Goal: Information Seeking & Learning: Learn about a topic

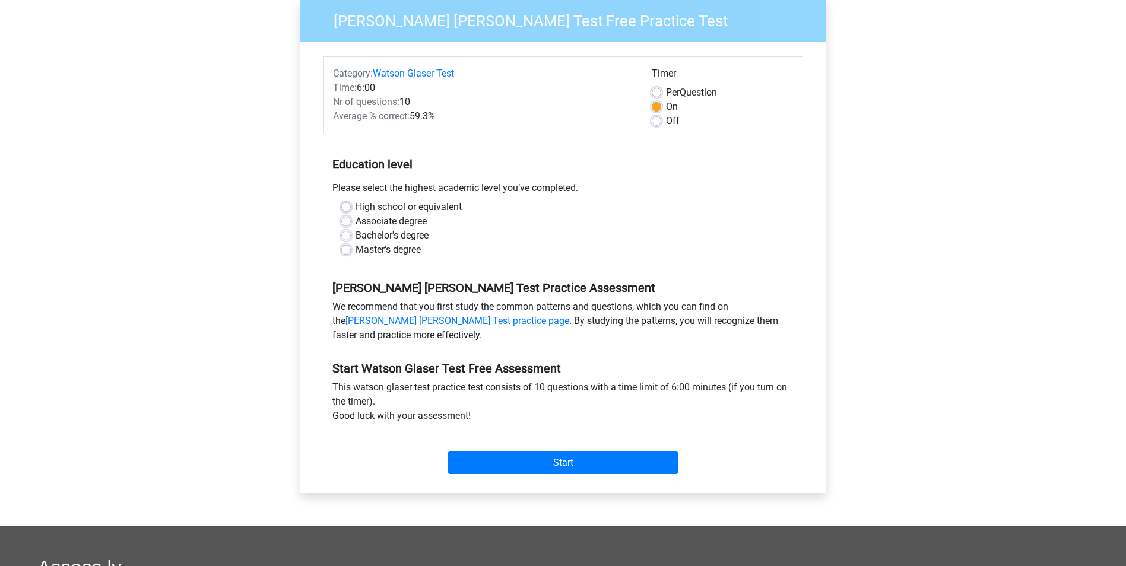
scroll to position [119, 0]
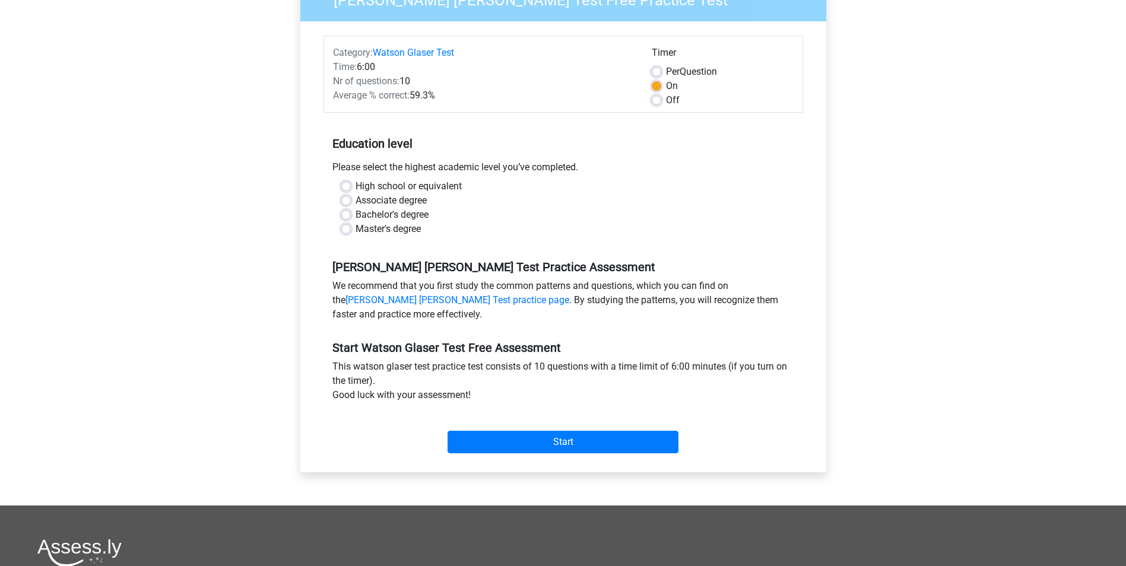
click at [355, 217] on label "Bachelor's degree" at bounding box center [391, 215] width 73 height 14
click at [347, 217] on input "Bachelor's degree" at bounding box center [345, 214] width 9 height 12
radio input "true"
click at [545, 444] on input "Start" at bounding box center [562, 442] width 231 height 23
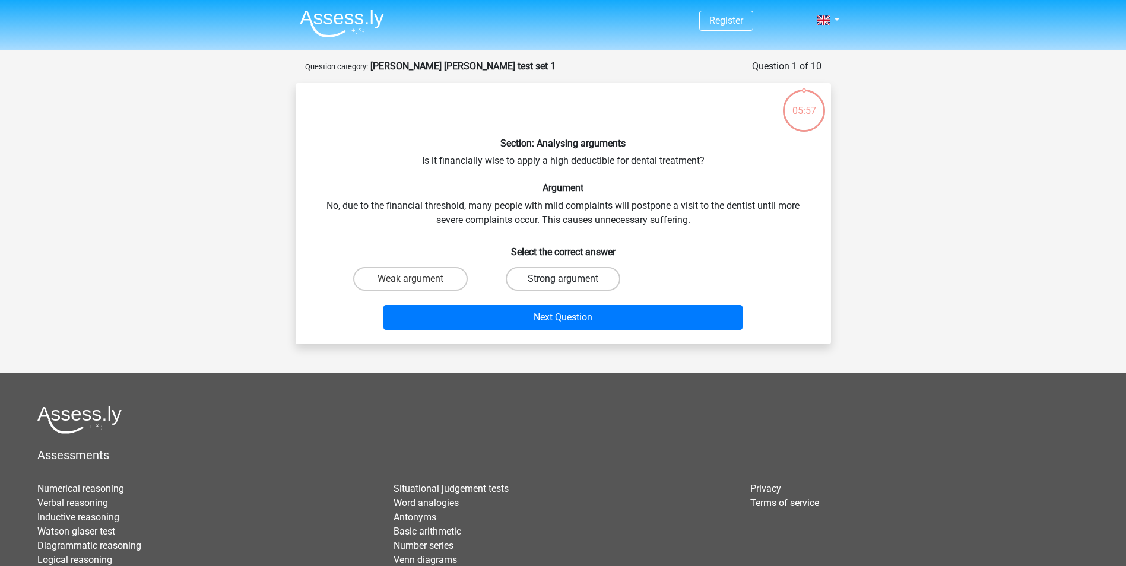
click at [583, 278] on label "Strong argument" at bounding box center [563, 279] width 115 height 24
click at [570, 279] on input "Strong argument" at bounding box center [567, 283] width 8 height 8
radio input "true"
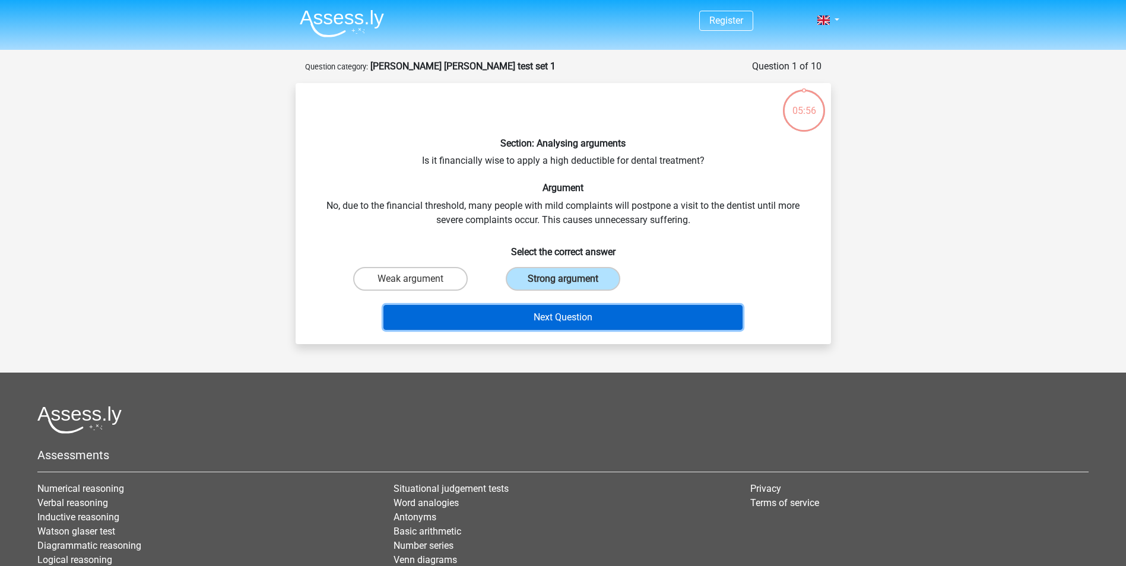
click at [562, 320] on button "Next Question" at bounding box center [562, 317] width 359 height 25
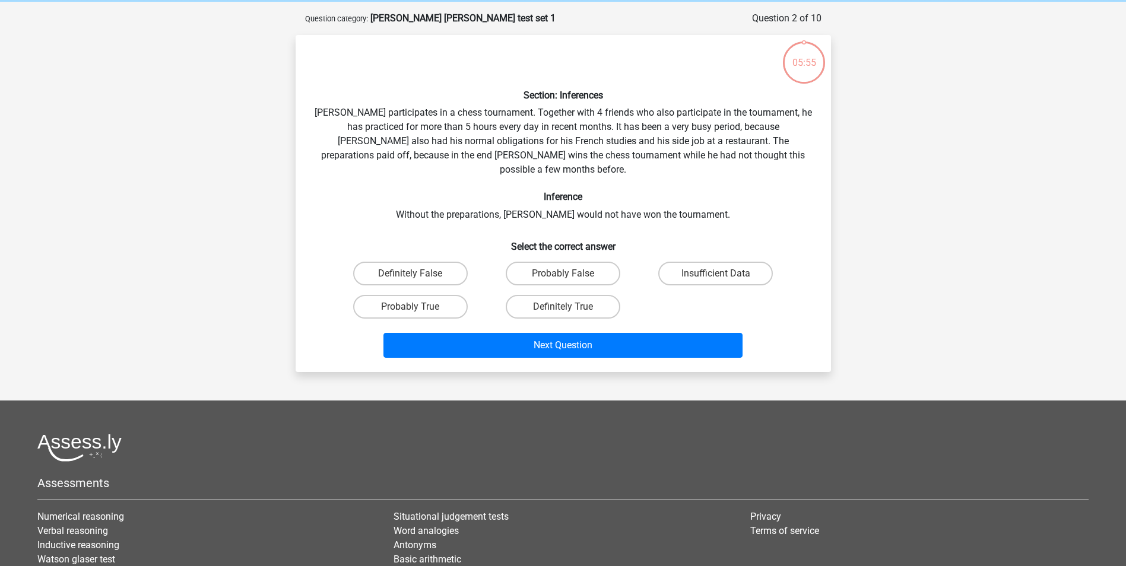
scroll to position [59, 0]
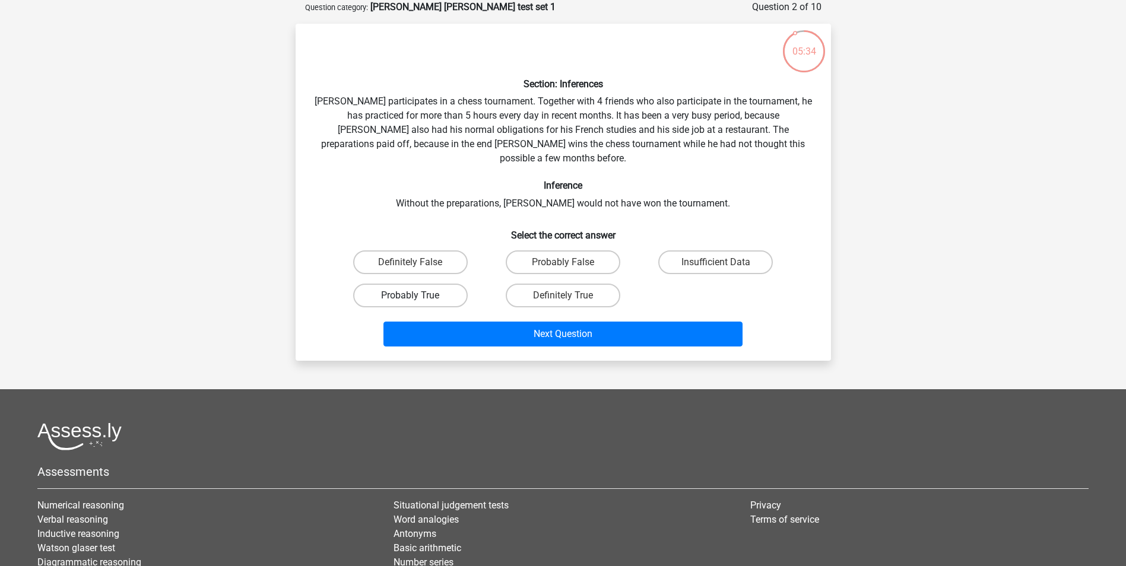
click at [424, 285] on label "Probably True" at bounding box center [410, 296] width 115 height 24
click at [418, 296] on input "Probably True" at bounding box center [414, 300] width 8 height 8
radio input "true"
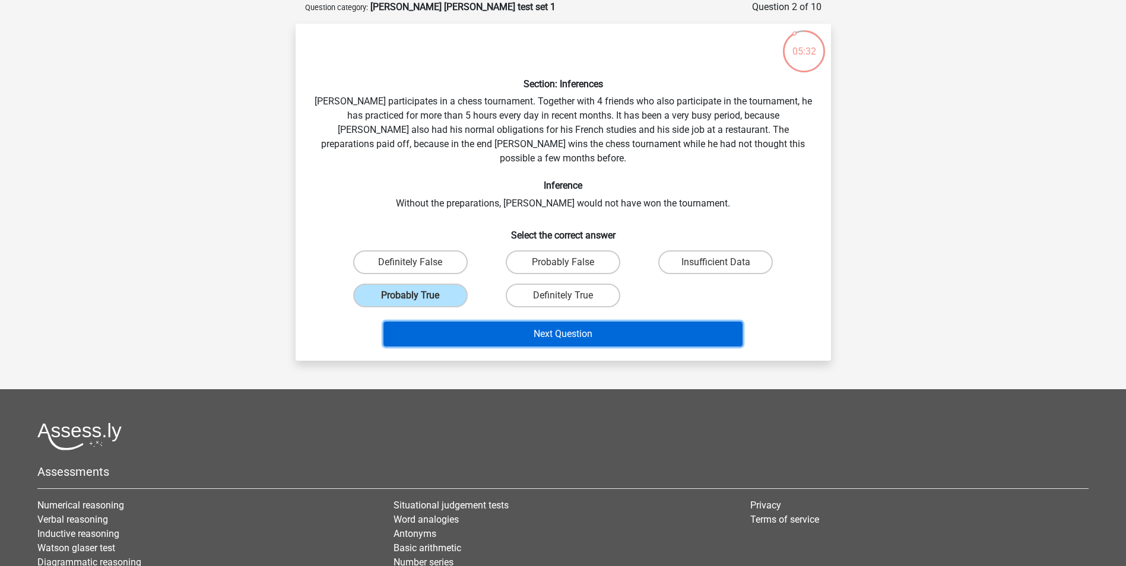
click at [547, 322] on button "Next Question" at bounding box center [562, 334] width 359 height 25
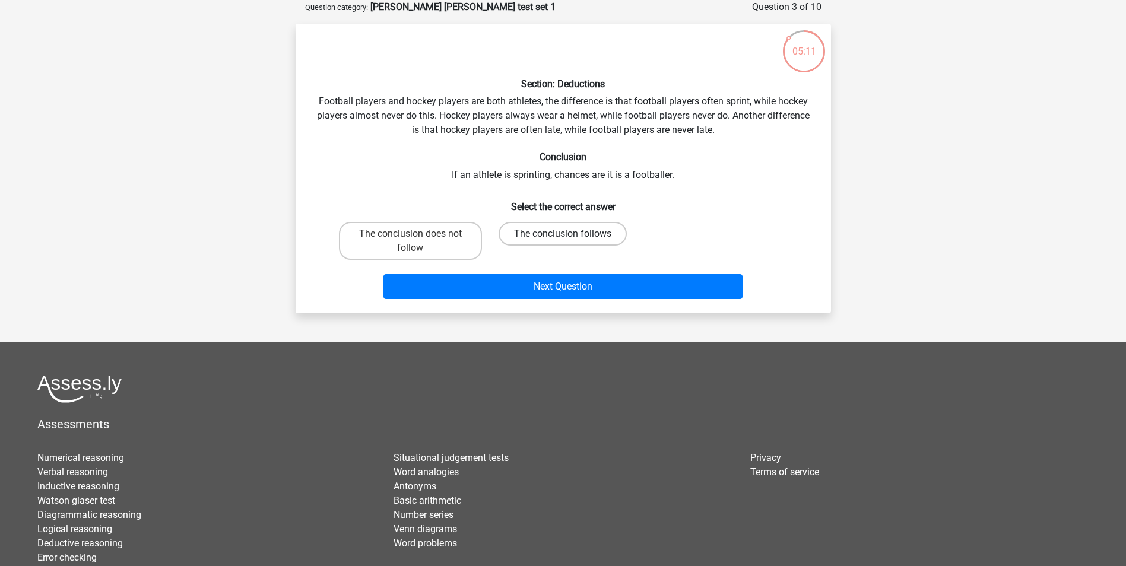
click at [535, 232] on label "The conclusion follows" at bounding box center [562, 234] width 128 height 24
click at [563, 234] on input "The conclusion follows" at bounding box center [567, 238] width 8 height 8
radio input "true"
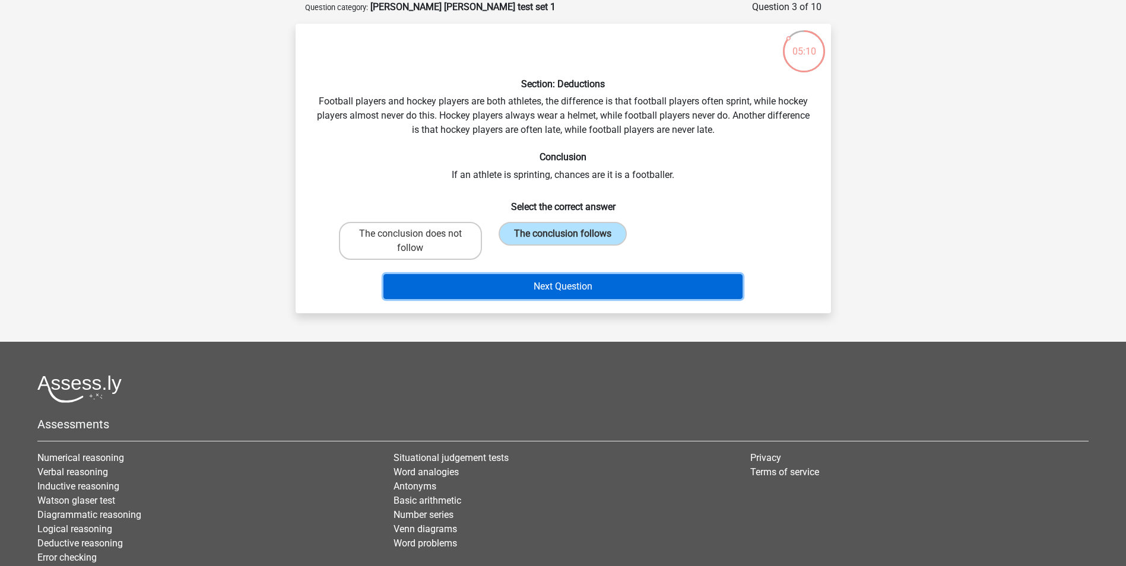
click at [549, 291] on button "Next Question" at bounding box center [562, 286] width 359 height 25
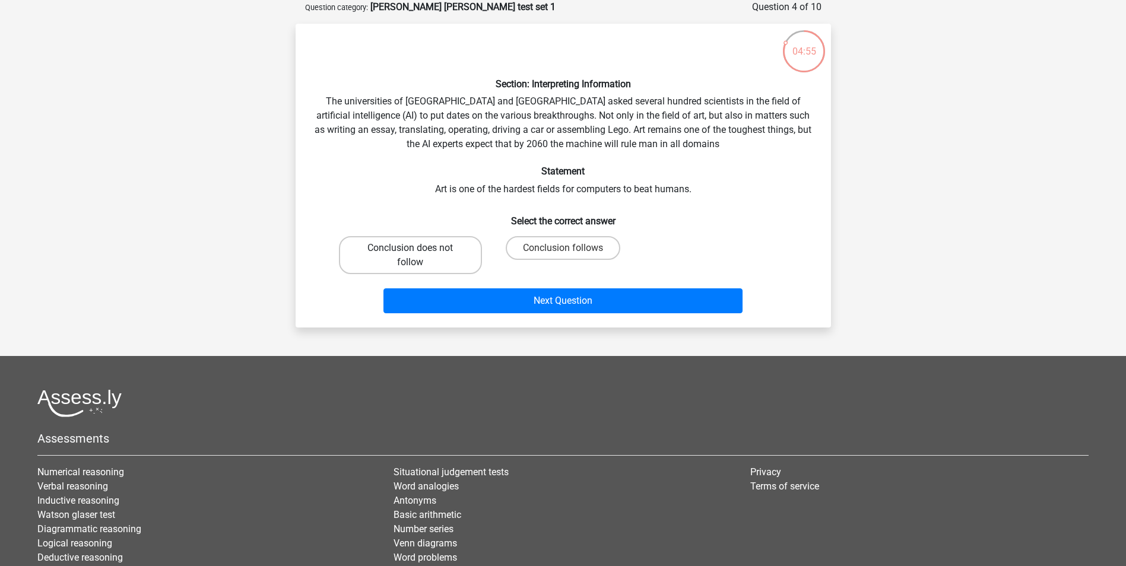
drag, startPoint x: 408, startPoint y: 253, endPoint x: 460, endPoint y: 264, distance: 53.4
click at [410, 255] on div "Conclusion does not follow" at bounding box center [410, 255] width 143 height 38
click at [392, 252] on label "Conclusion does not follow" at bounding box center [410, 255] width 143 height 38
click at [410, 252] on input "Conclusion does not follow" at bounding box center [414, 252] width 8 height 8
radio input "true"
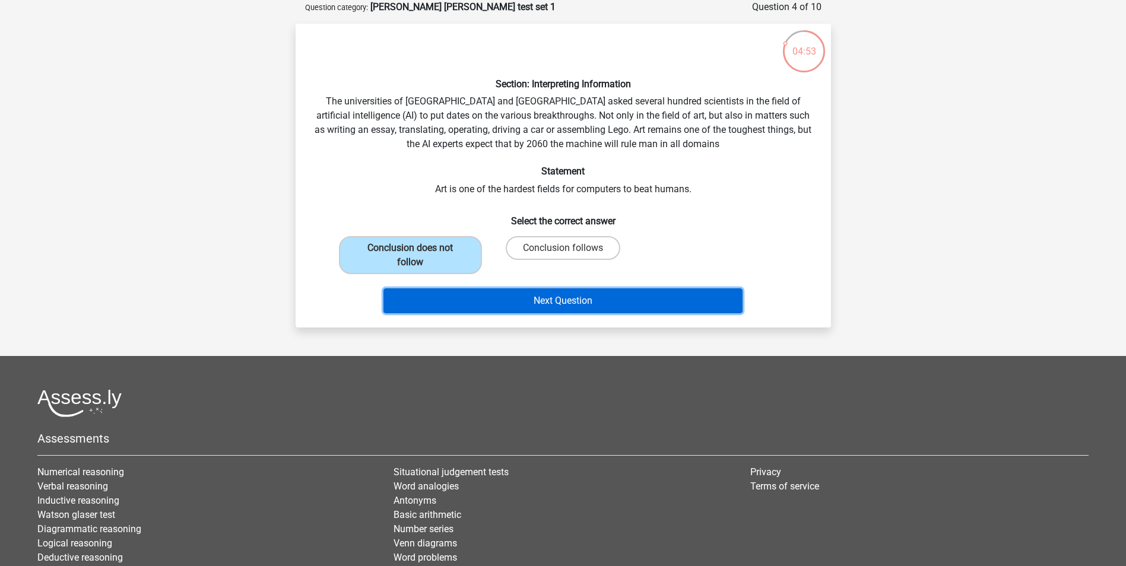
click at [556, 303] on button "Next Question" at bounding box center [562, 300] width 359 height 25
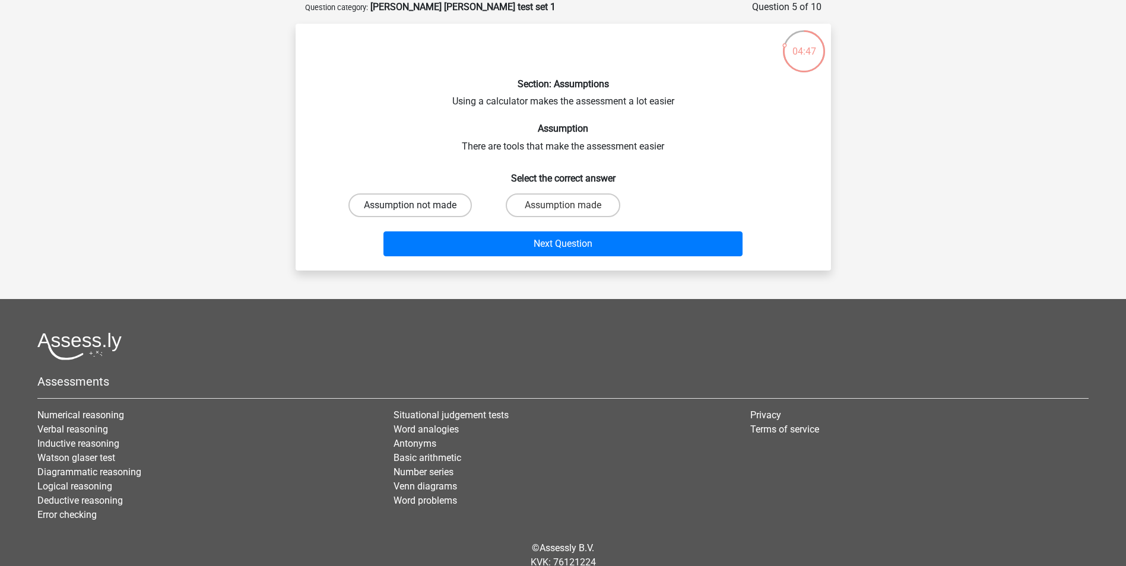
click at [431, 207] on label "Assumption not made" at bounding box center [409, 205] width 123 height 24
click at [418, 207] on input "Assumption not made" at bounding box center [414, 209] width 8 height 8
radio input "true"
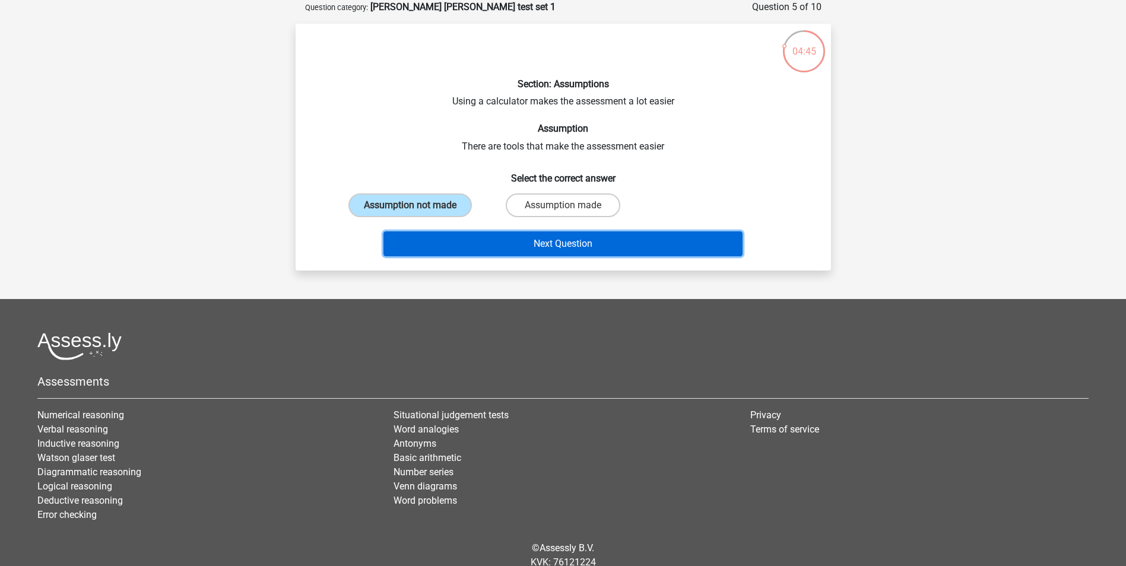
click at [468, 238] on button "Next Question" at bounding box center [562, 243] width 359 height 25
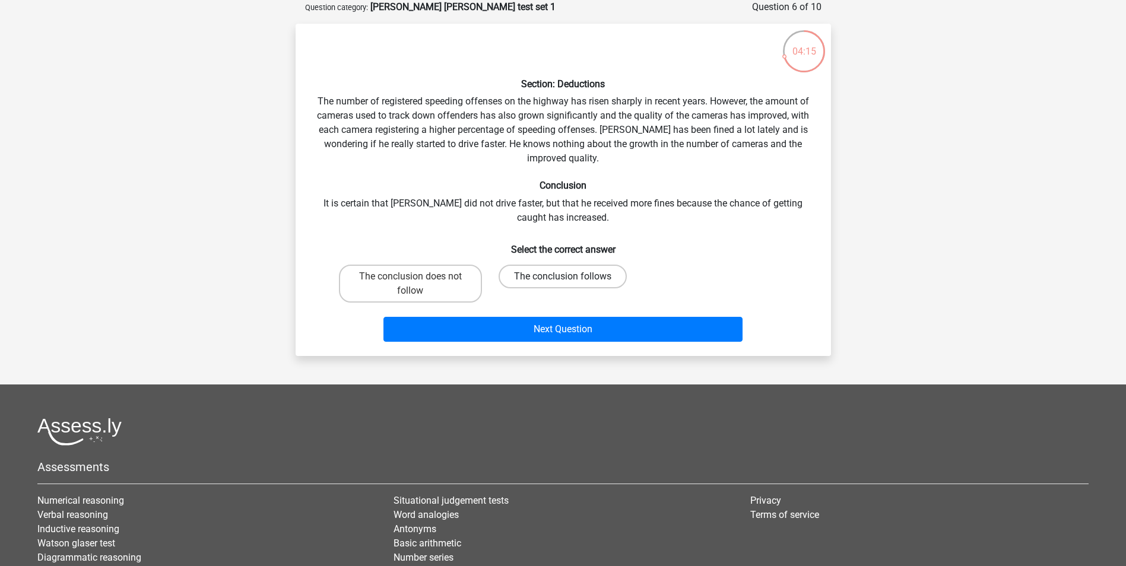
click at [544, 277] on label "The conclusion follows" at bounding box center [562, 277] width 128 height 24
click at [563, 277] on input "The conclusion follows" at bounding box center [567, 281] width 8 height 8
radio input "true"
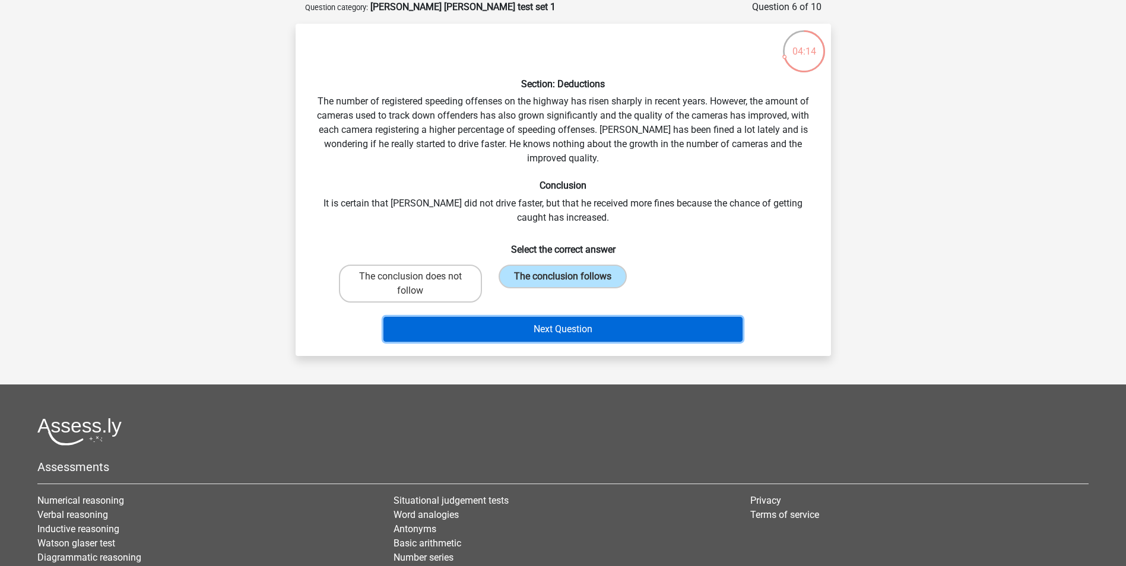
click at [547, 330] on button "Next Question" at bounding box center [562, 329] width 359 height 25
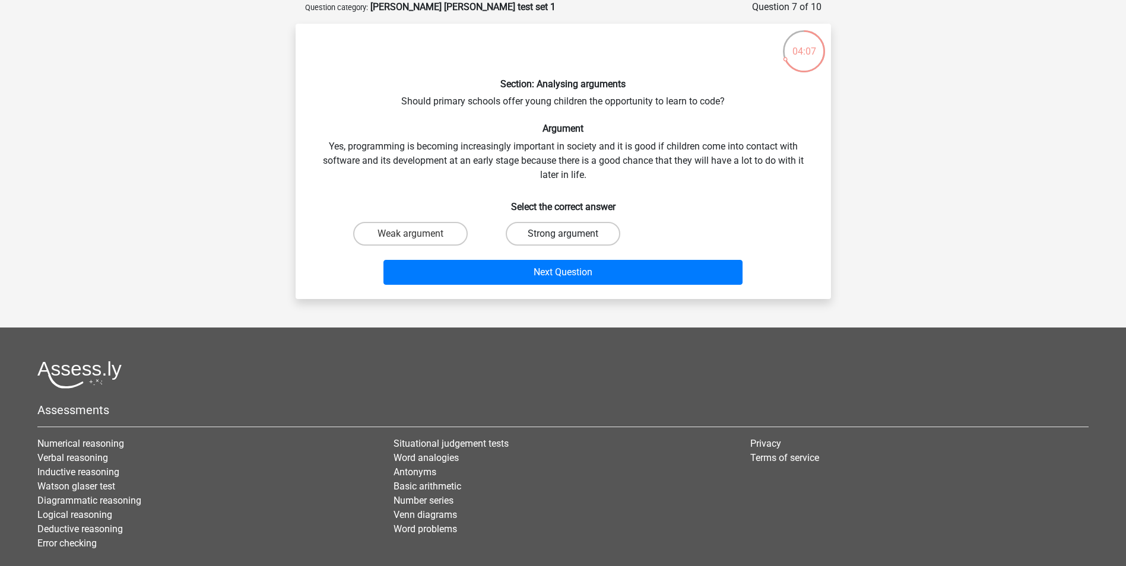
click at [536, 236] on label "Strong argument" at bounding box center [563, 234] width 115 height 24
click at [563, 236] on input "Strong argument" at bounding box center [567, 238] width 8 height 8
radio input "true"
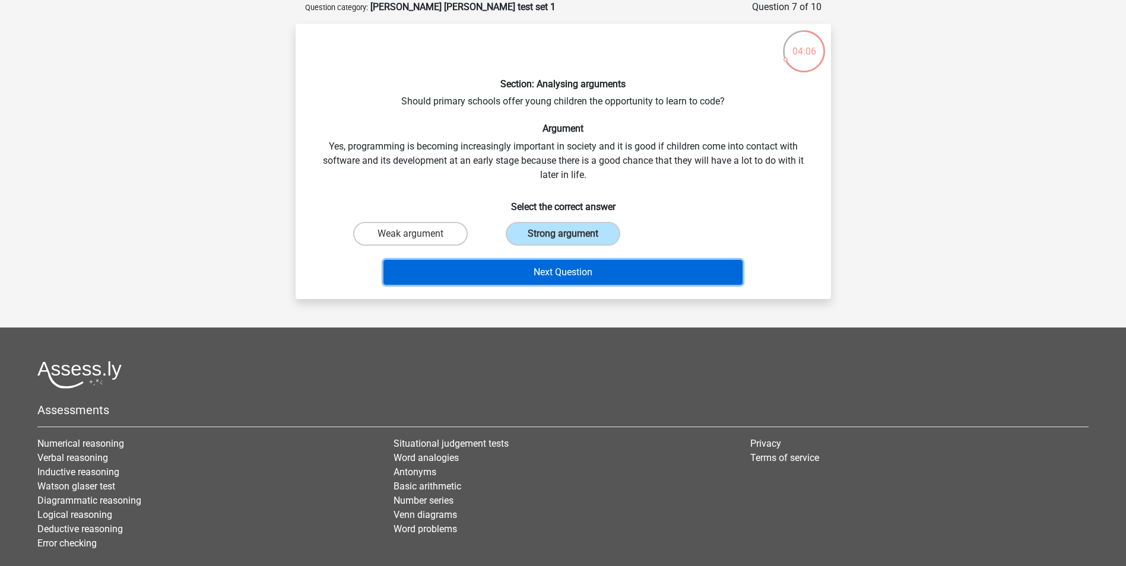
click at [536, 268] on button "Next Question" at bounding box center [562, 272] width 359 height 25
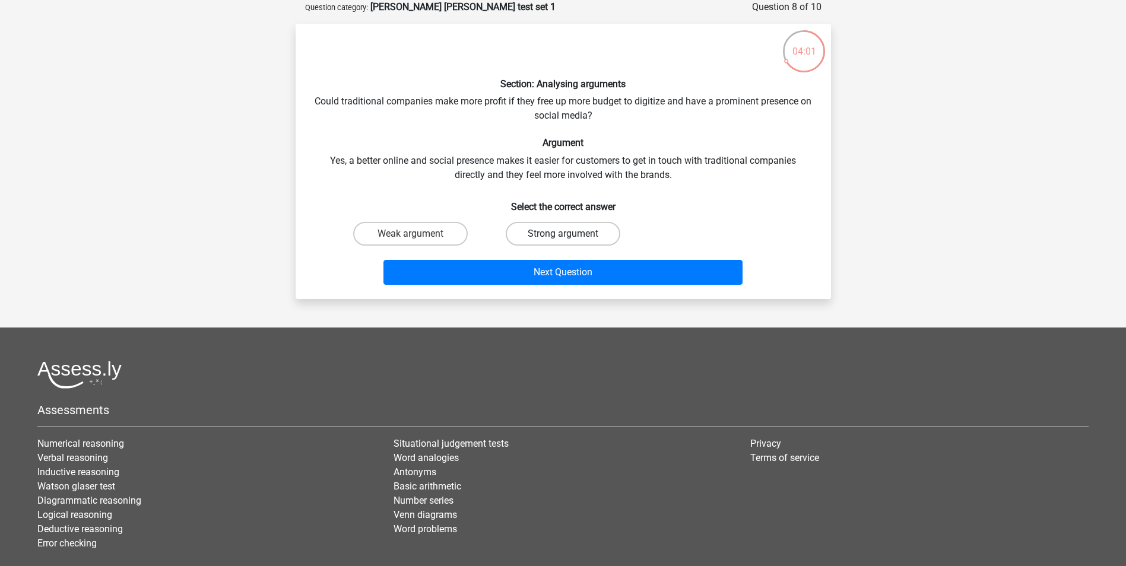
click at [552, 239] on label "Strong argument" at bounding box center [563, 234] width 115 height 24
click at [563, 239] on input "Strong argument" at bounding box center [567, 238] width 8 height 8
radio input "true"
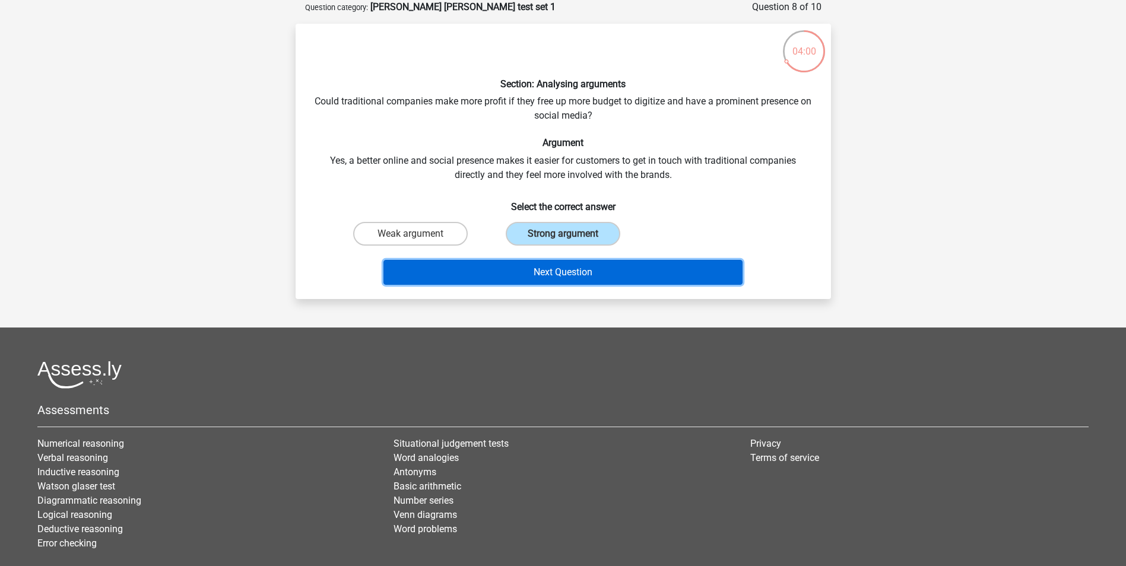
click at [550, 265] on button "Next Question" at bounding box center [562, 272] width 359 height 25
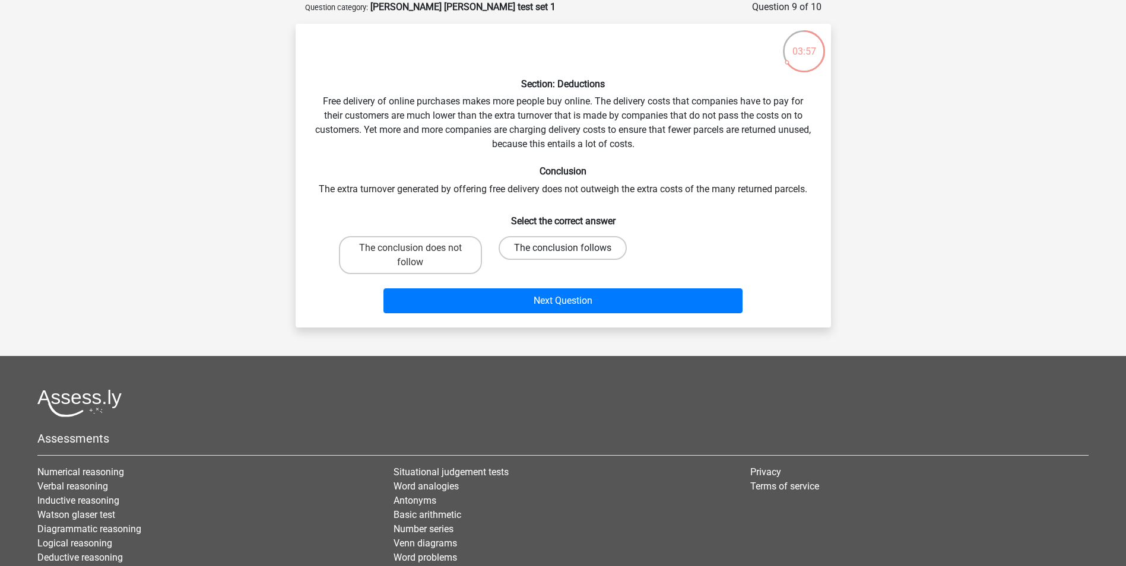
click at [550, 252] on label "The conclusion follows" at bounding box center [562, 248] width 128 height 24
click at [563, 252] on input "The conclusion follows" at bounding box center [567, 252] width 8 height 8
radio input "true"
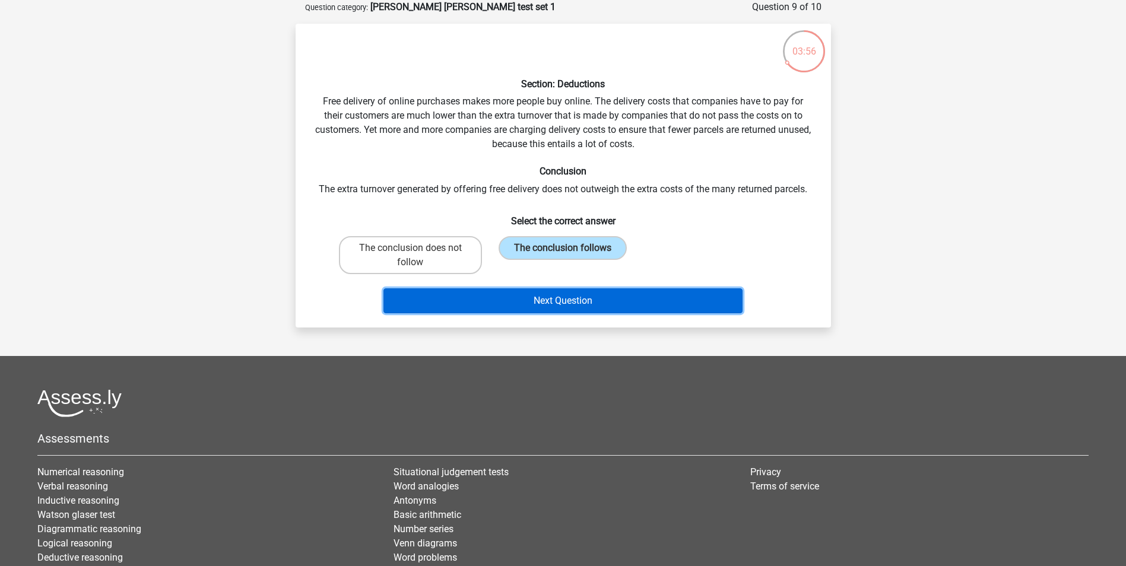
click at [547, 297] on button "Next Question" at bounding box center [562, 300] width 359 height 25
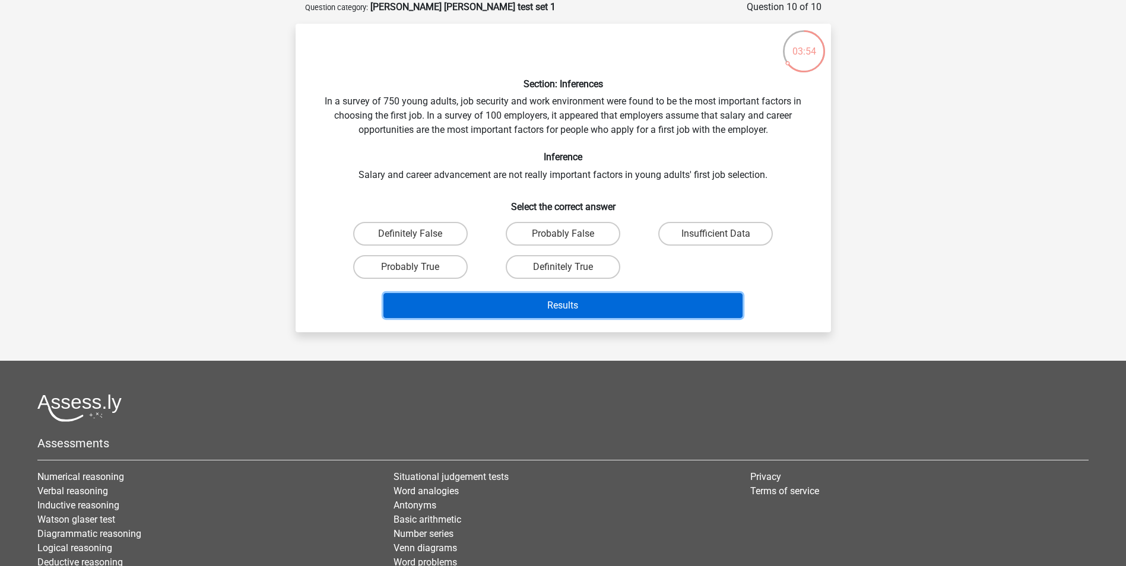
click at [549, 300] on button "Results" at bounding box center [562, 305] width 359 height 25
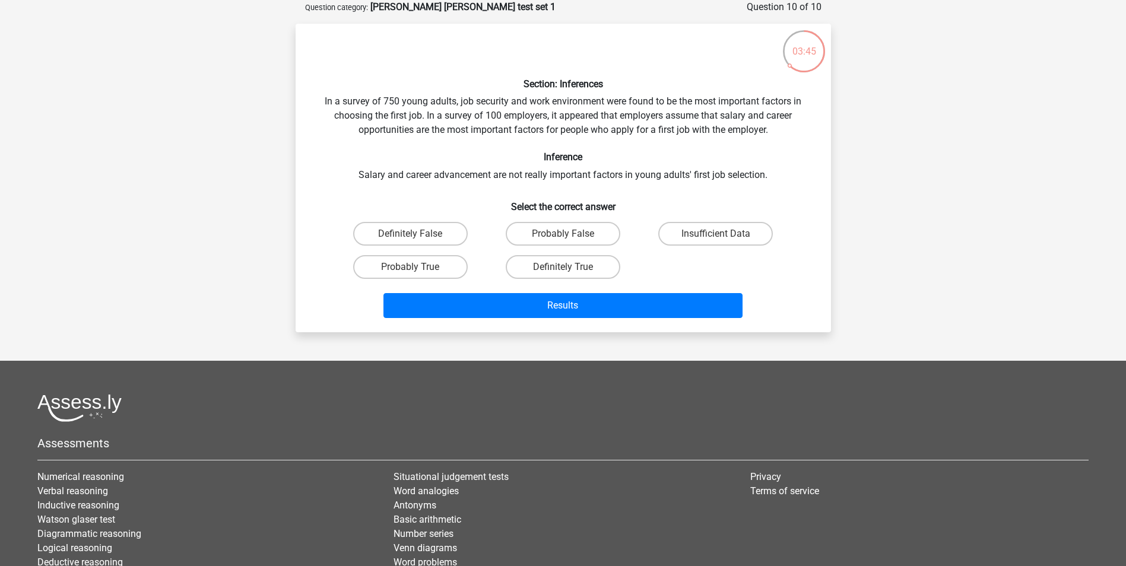
click at [414, 274] on input "Probably True" at bounding box center [414, 271] width 8 height 8
radio input "true"
click at [434, 270] on label "Probably True" at bounding box center [410, 267] width 115 height 24
click at [418, 270] on input "Probably True" at bounding box center [414, 271] width 8 height 8
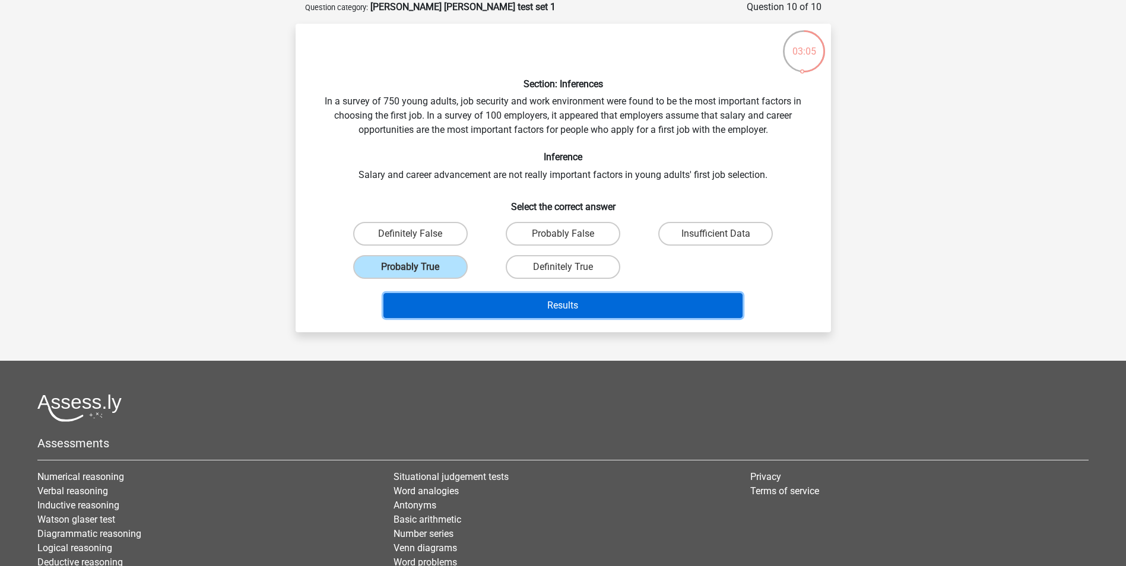
click at [596, 311] on button "Results" at bounding box center [562, 305] width 359 height 25
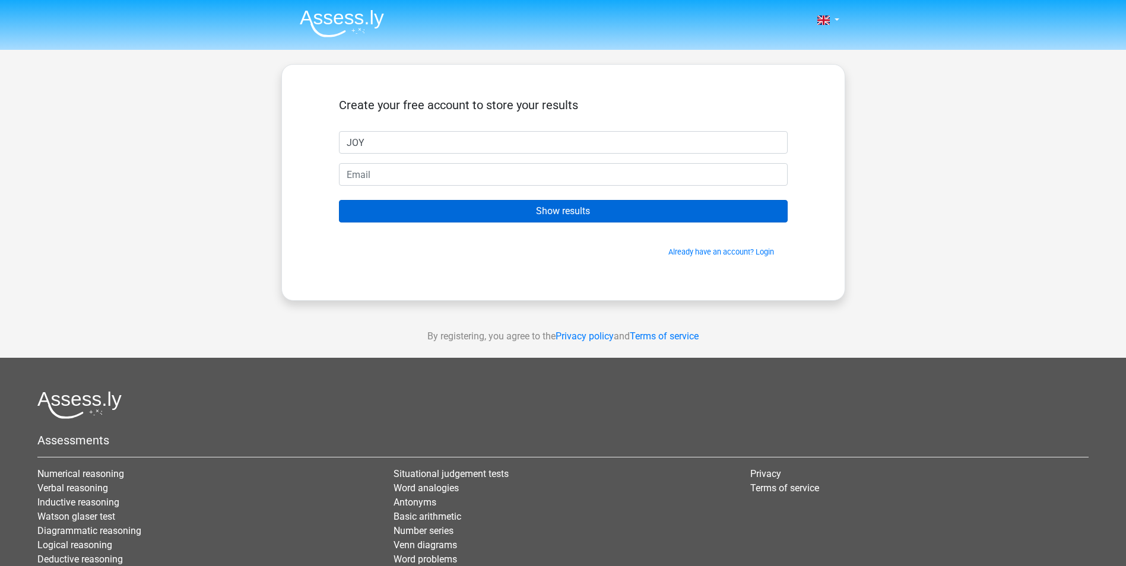
type input "JOY"
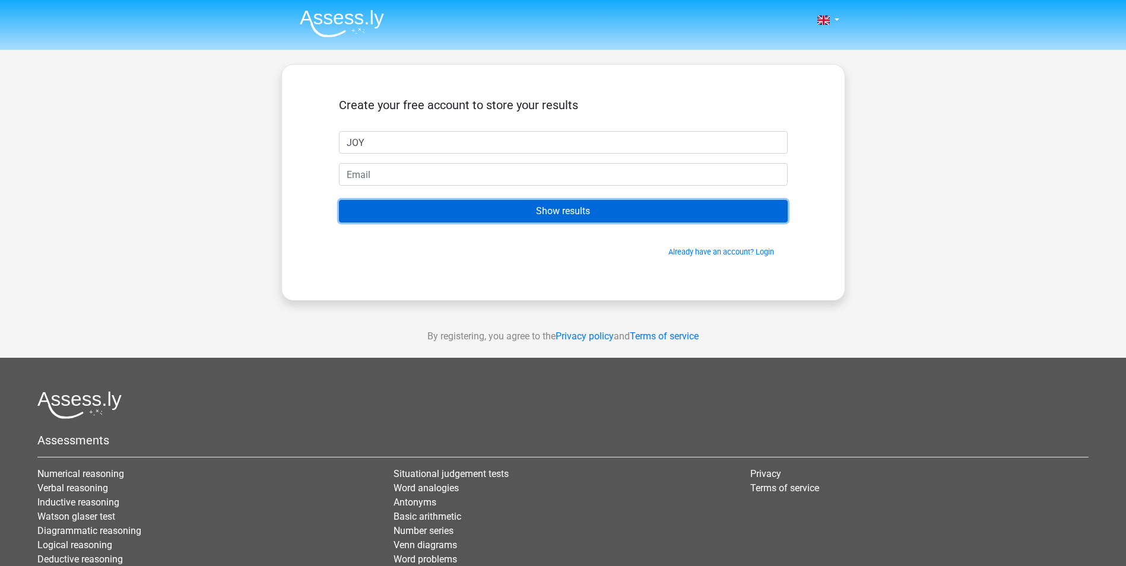
click at [538, 215] on input "Show results" at bounding box center [563, 211] width 449 height 23
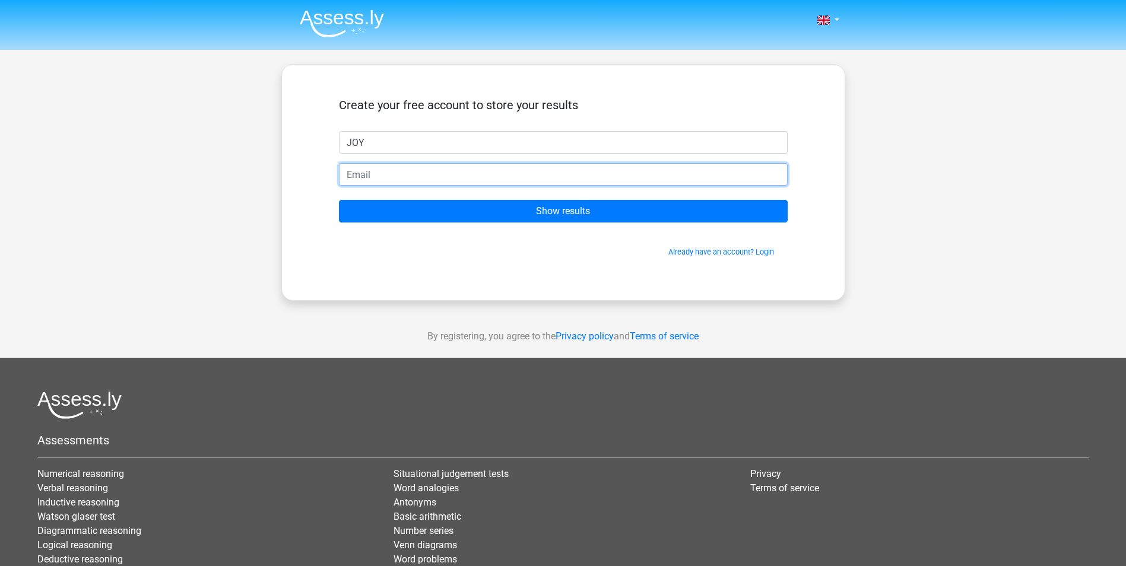
click at [497, 183] on input "email" at bounding box center [563, 174] width 449 height 23
type input "W"
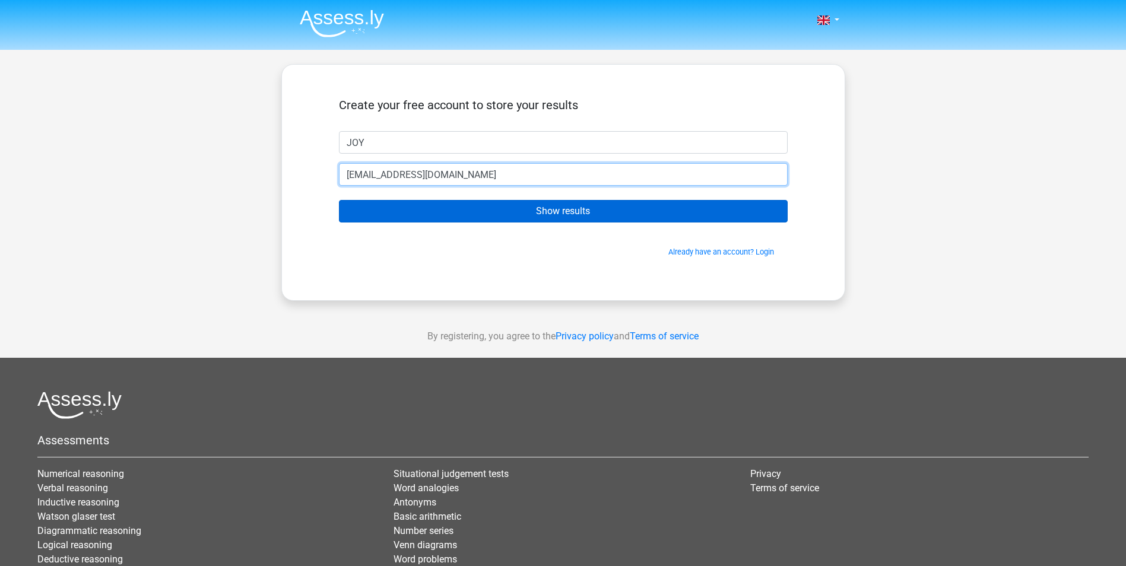
type input "[EMAIL_ADDRESS][DOMAIN_NAME]"
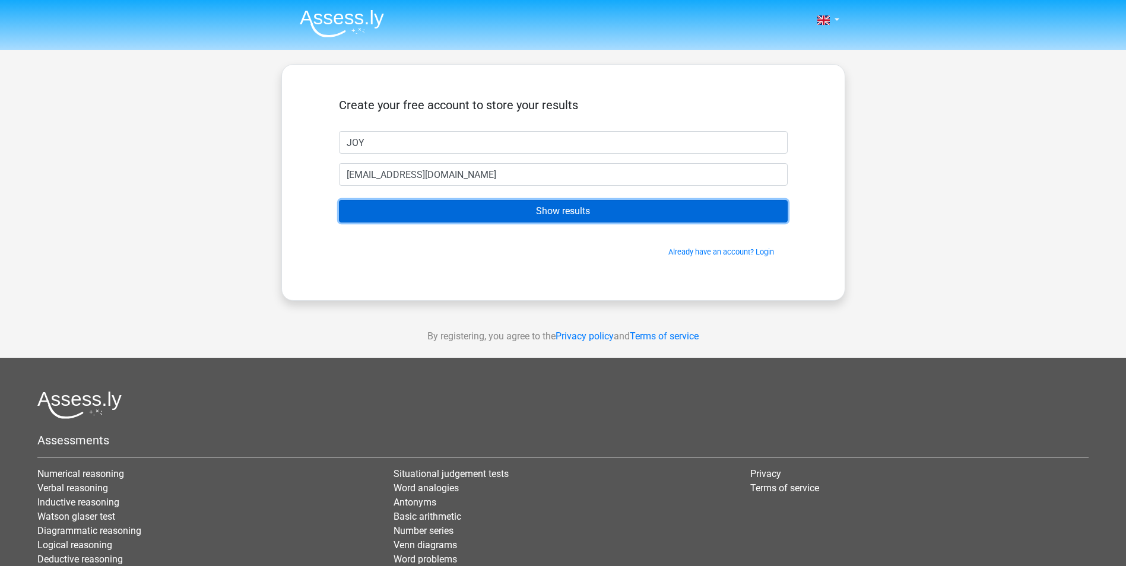
click at [582, 215] on input "Show results" at bounding box center [563, 211] width 449 height 23
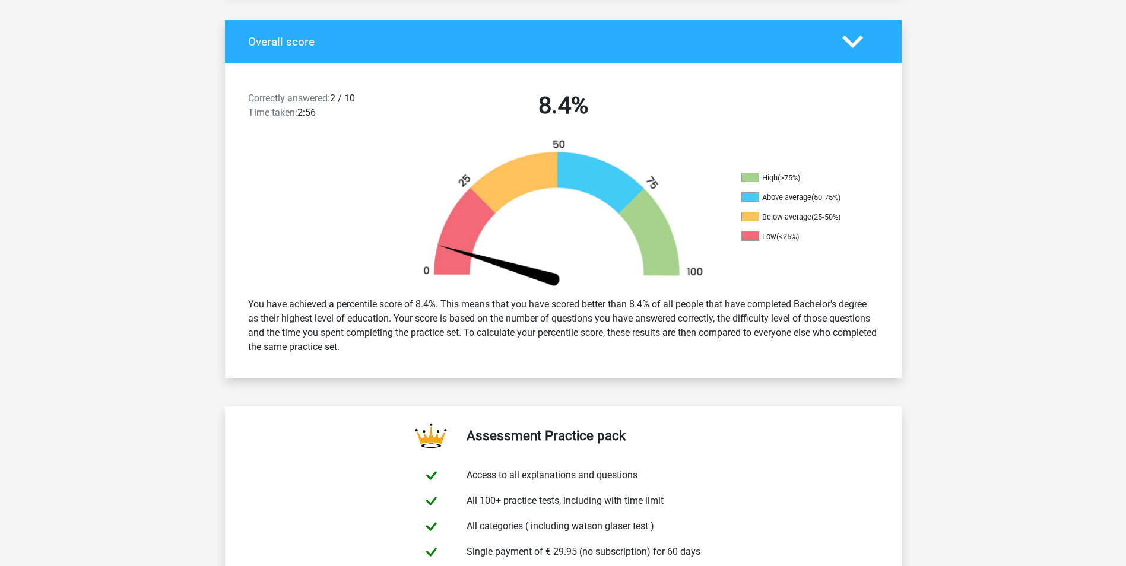
scroll to position [237, 0]
